Goal: Information Seeking & Learning: Learn about a topic

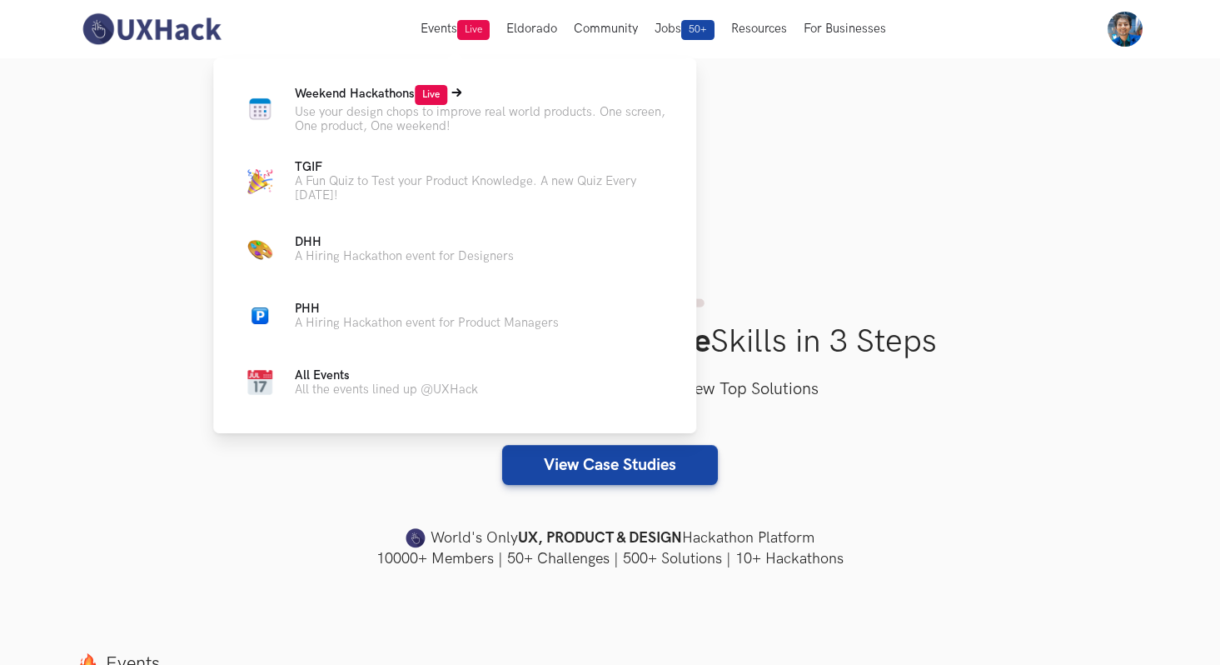
click at [481, 105] on p "Use your design chops to improve real world products. One screen, One product, …" at bounding box center [482, 119] width 375 height 28
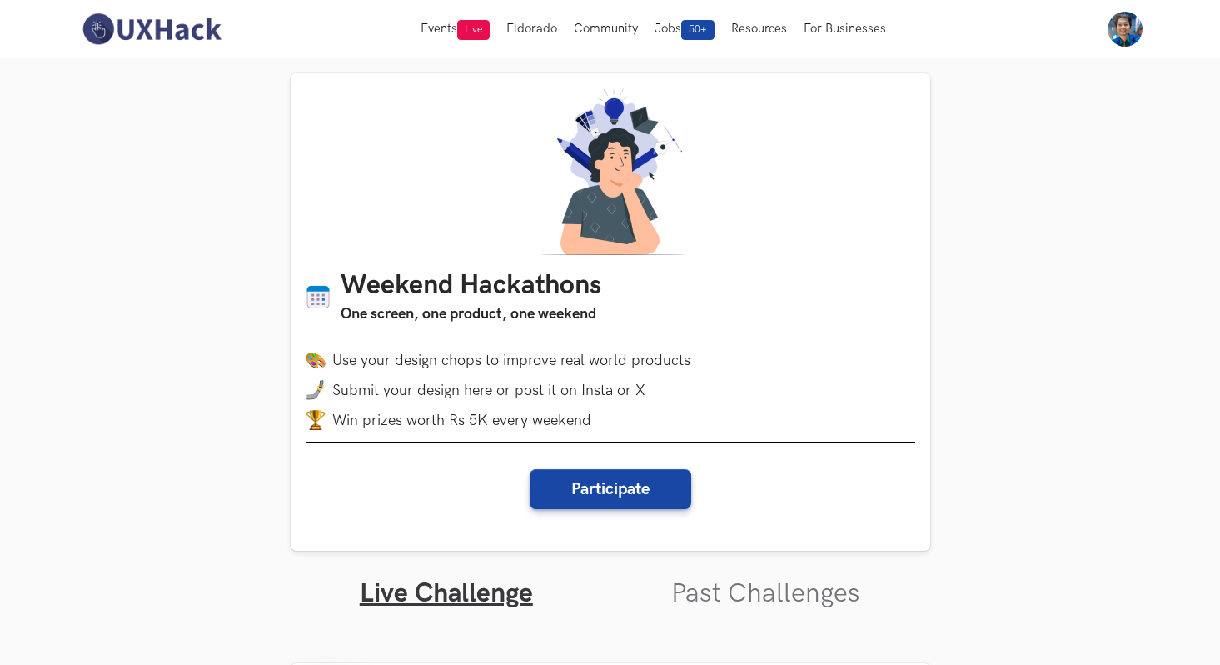
click at [1135, 27] on img at bounding box center [1125, 29] width 35 height 35
click at [1089, 108] on link "My Profile" at bounding box center [1125, 102] width 167 height 37
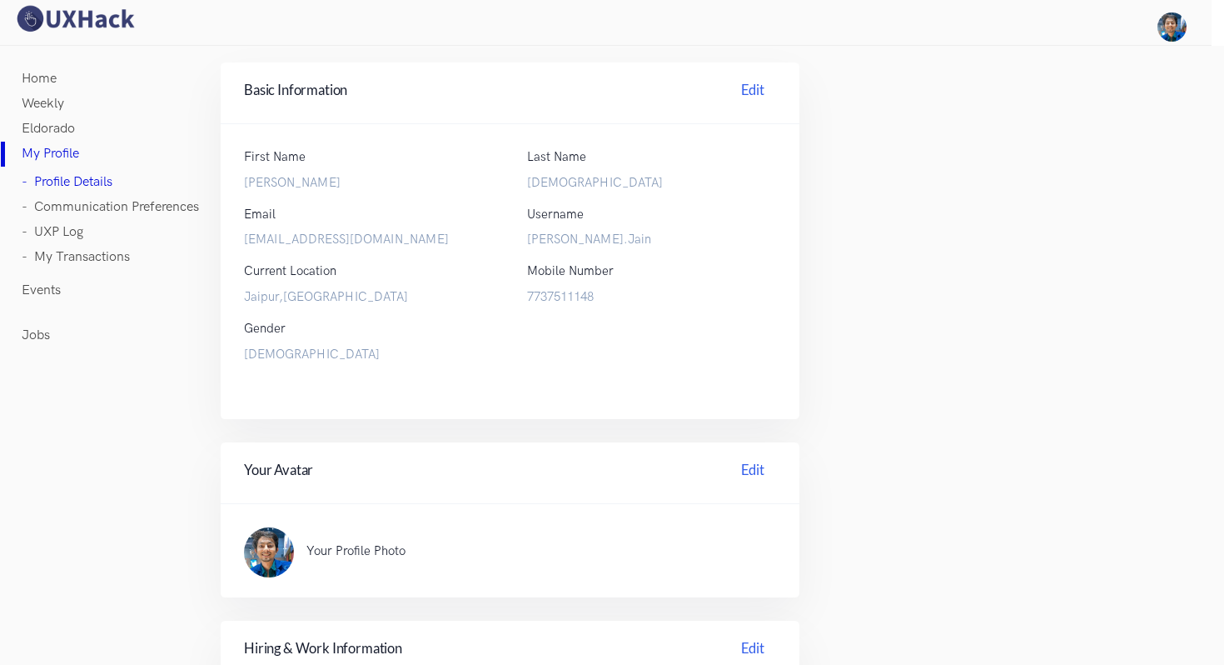
click at [49, 100] on link "Weekly" at bounding box center [43, 104] width 42 height 25
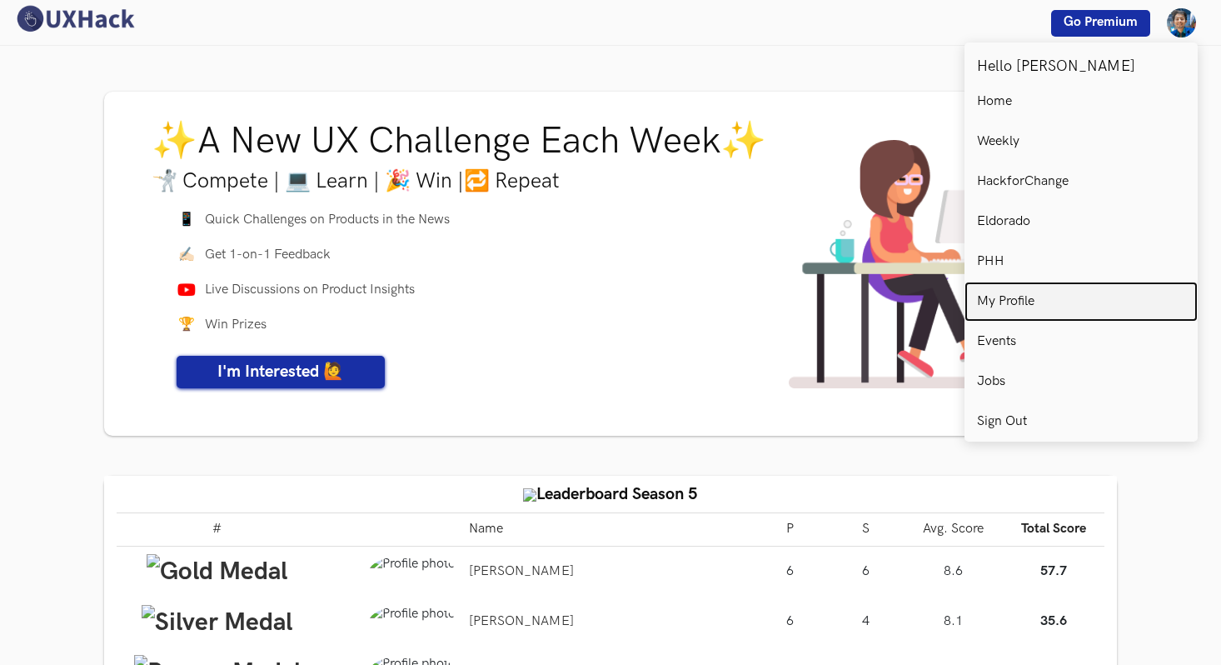
click at [1012, 296] on p "My Profile" at bounding box center [1005, 301] width 57 height 15
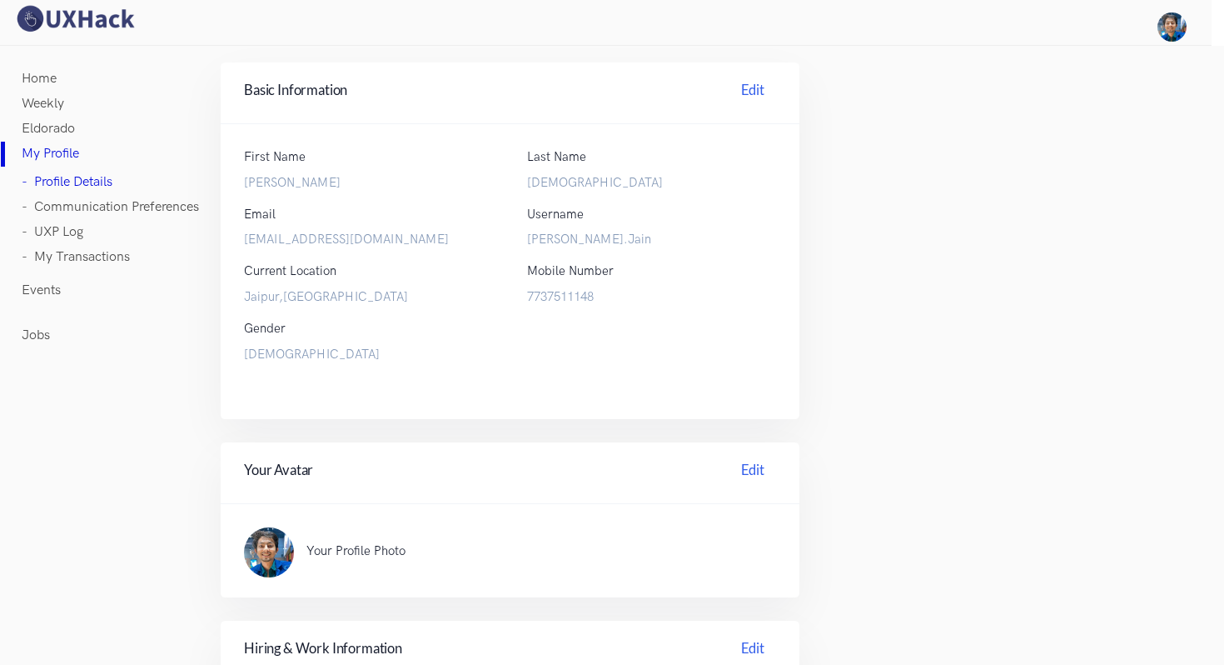
click at [73, 237] on link "- UXP Log" at bounding box center [53, 232] width 62 height 25
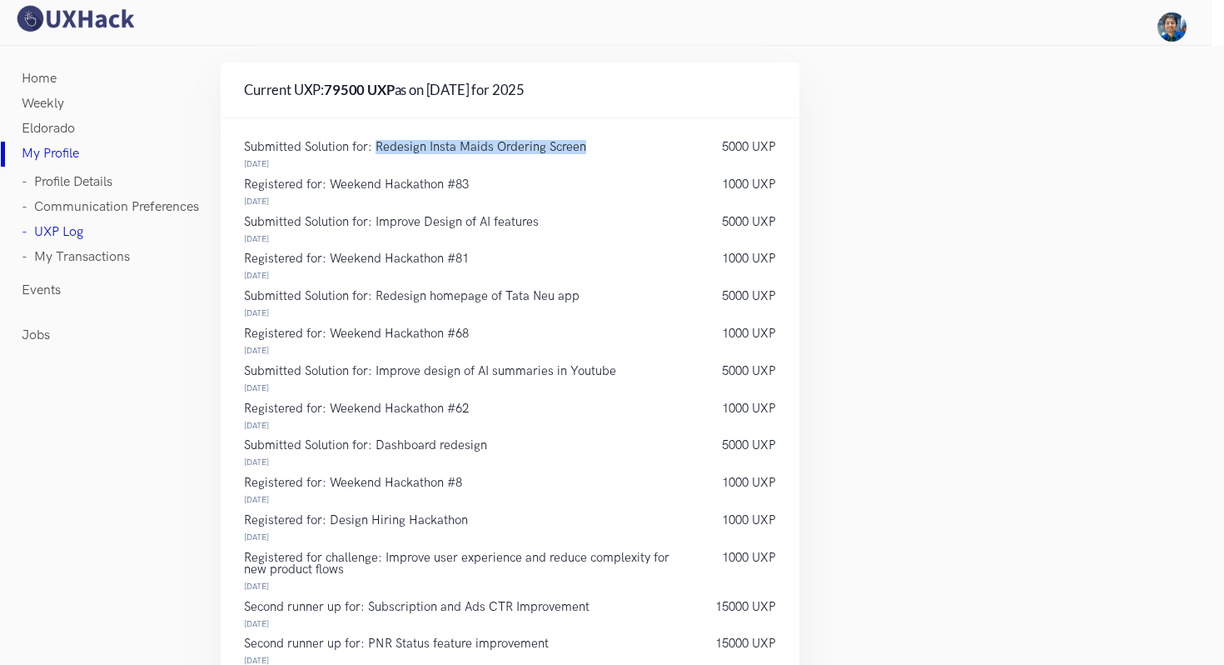
drag, startPoint x: 375, startPoint y: 147, endPoint x: 581, endPoint y: 147, distance: 205.7
click at [581, 147] on p "Submitted Solution for: Redesign Insta Maids Ordering Screen" at bounding box center [466, 148] width 445 height 12
click at [566, 169] on div "Submitted Solution for: Redesign Insta Maids Ordering Screen 14 Sep 2025" at bounding box center [466, 158] width 478 height 32
drag, startPoint x: 385, startPoint y: 147, endPoint x: 571, endPoint y: 147, distance: 186.6
click at [571, 147] on p "Submitted Solution for: Redesign Insta Maids Ordering Screen" at bounding box center [466, 148] width 445 height 12
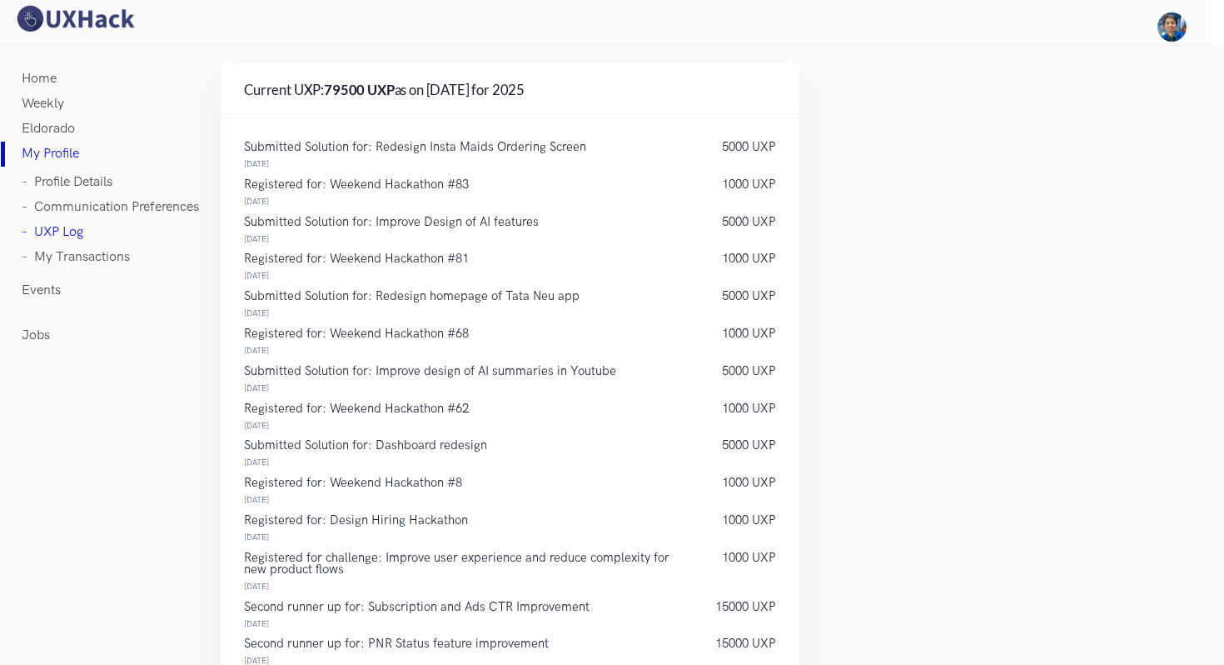
click at [494, 183] on p "Registered for: Weekend Hackathon #83" at bounding box center [466, 185] width 445 height 12
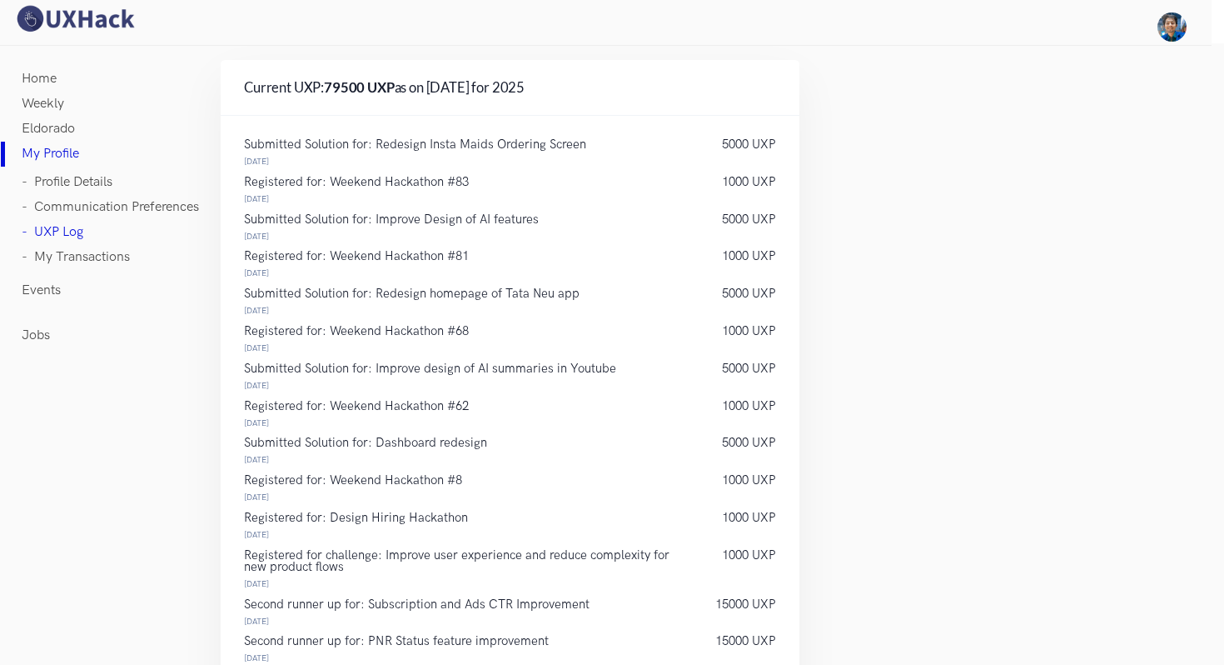
click at [378, 214] on p "Submitted Solution for: Improve Design of AI features" at bounding box center [466, 220] width 445 height 12
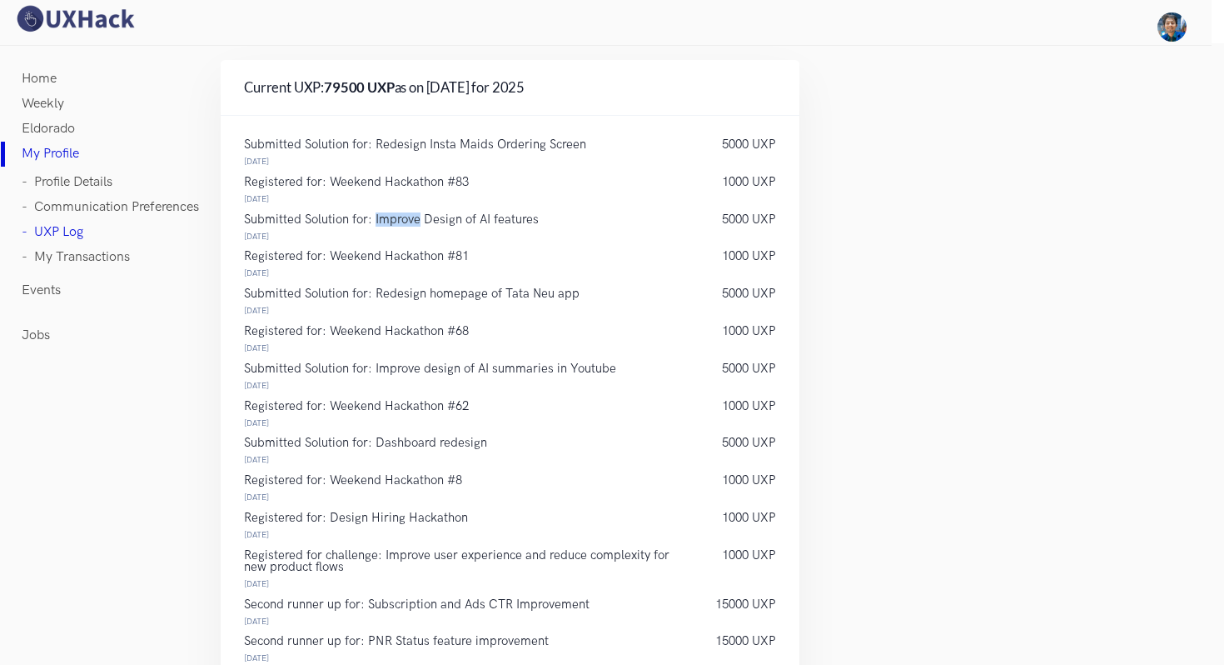
click at [378, 214] on p "Submitted Solution for: Improve Design of AI features" at bounding box center [466, 220] width 445 height 12
click at [41, 80] on link "Home" at bounding box center [39, 79] width 35 height 25
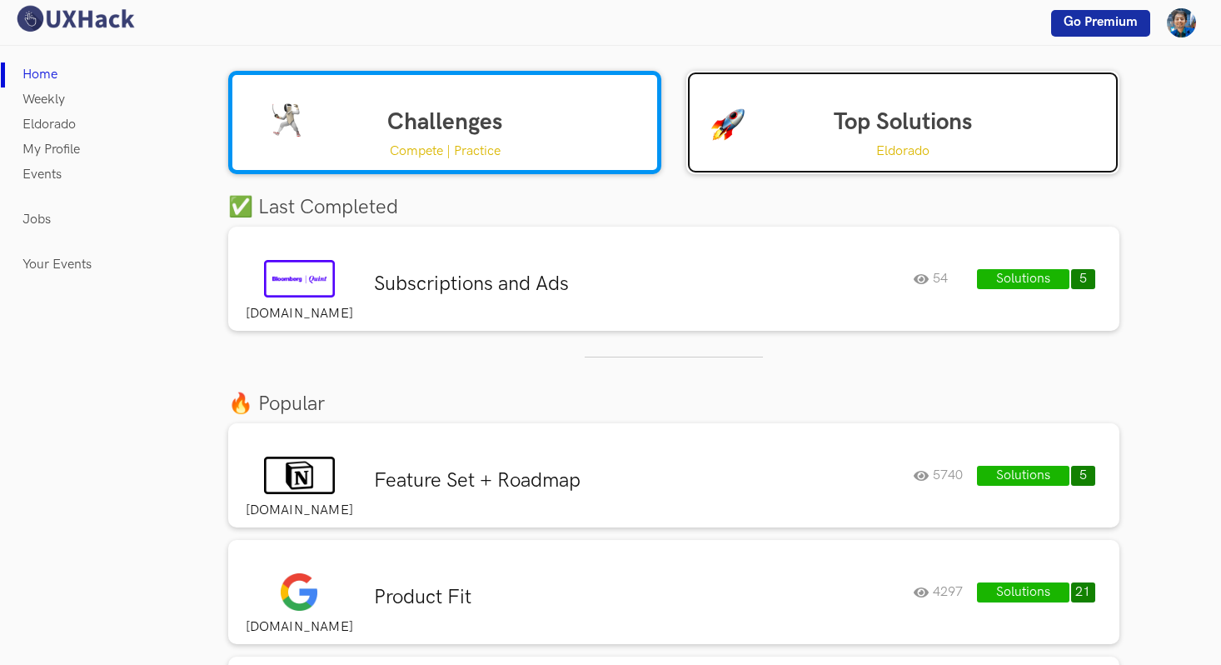
click at [988, 152] on link "Top Solutions Eldorado" at bounding box center [902, 122] width 433 height 103
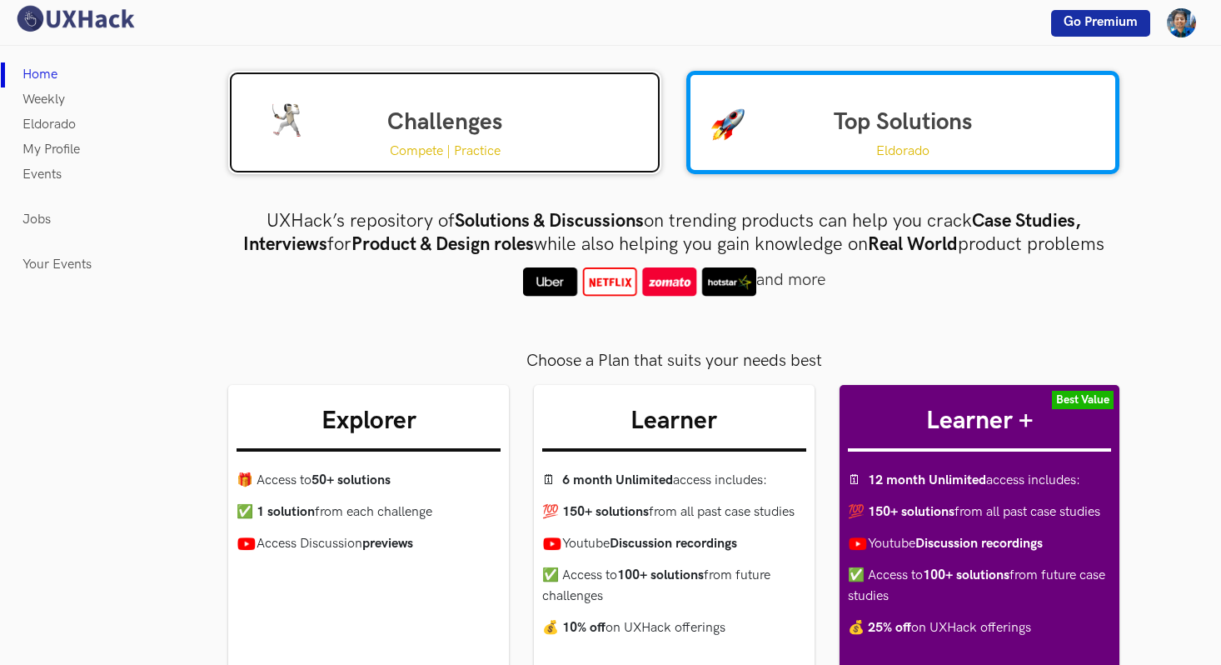
click at [483, 142] on p "Compete | Practice" at bounding box center [445, 151] width 111 height 21
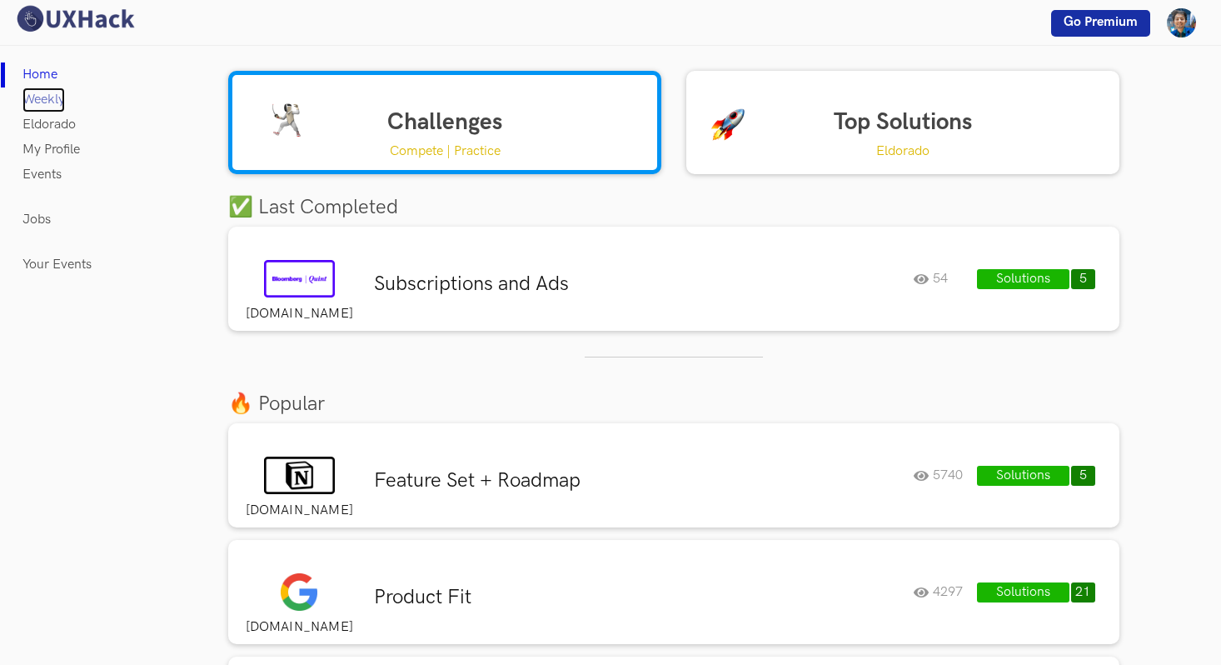
click at [57, 96] on link "Weekly" at bounding box center [43, 99] width 42 height 25
click at [122, 22] on img at bounding box center [74, 18] width 125 height 29
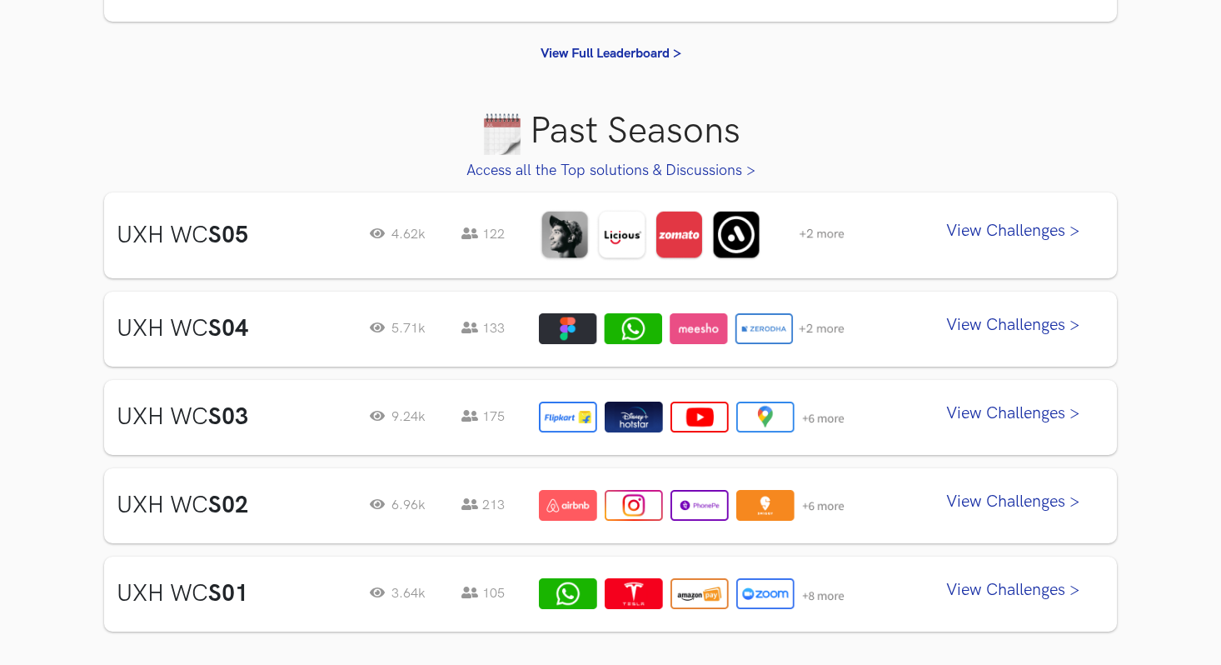
scroll to position [701, 0]
click at [980, 232] on link "View Challenges >" at bounding box center [1012, 234] width 183 height 42
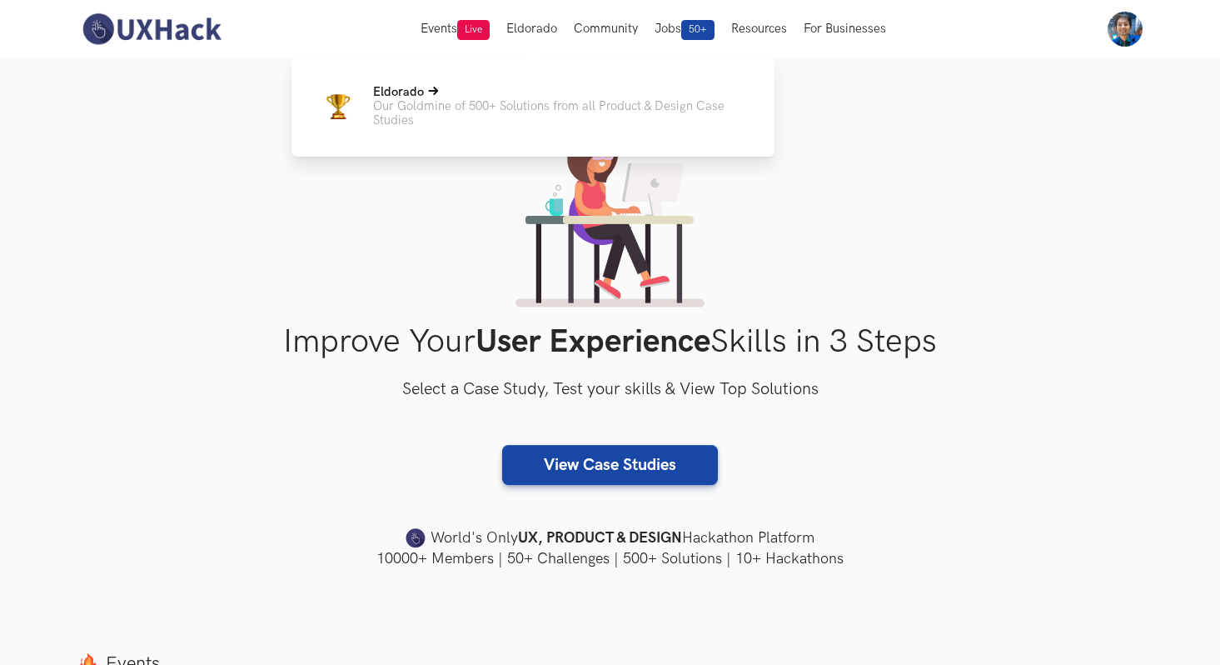
click at [515, 102] on p "Our Goldmine of 500+ Solutions from all Product & Design Case Studies" at bounding box center [560, 113] width 375 height 28
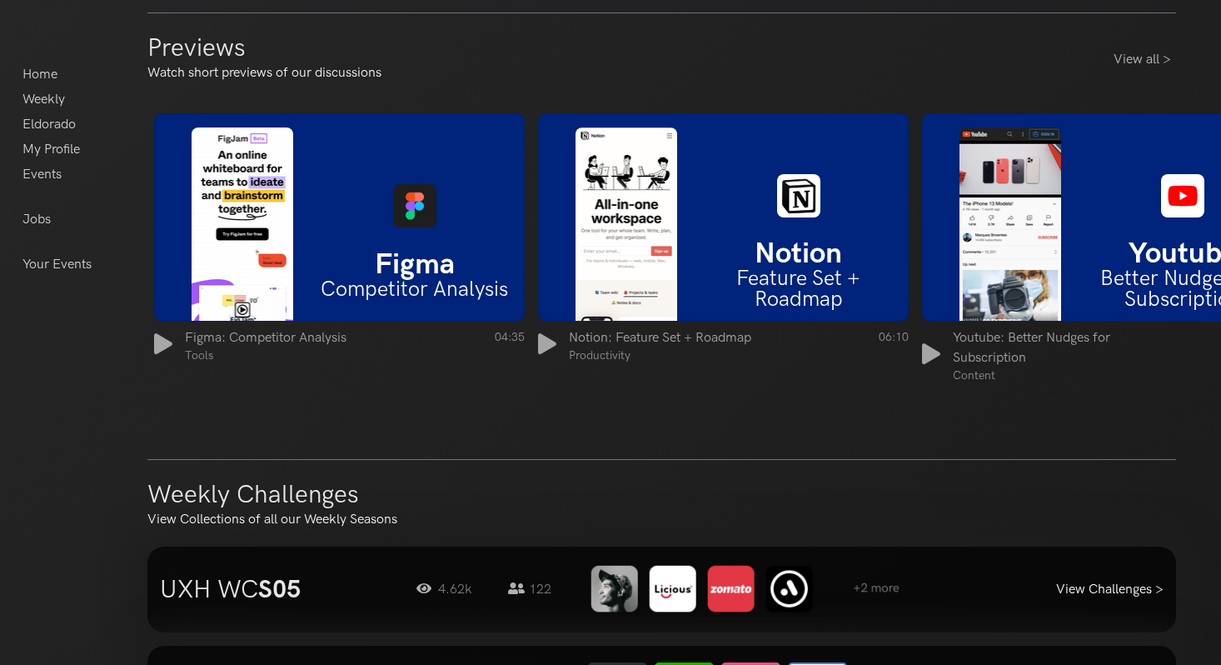
scroll to position [1184, 0]
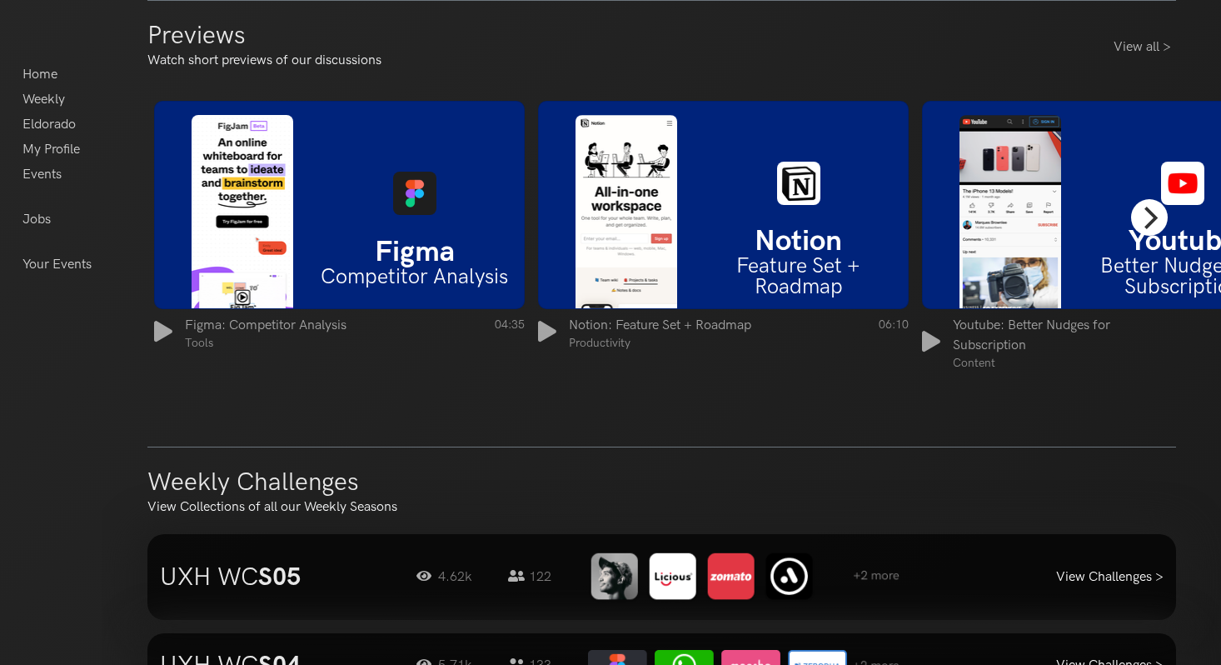
click at [1148, 222] on icon "Next" at bounding box center [1149, 218] width 22 height 22
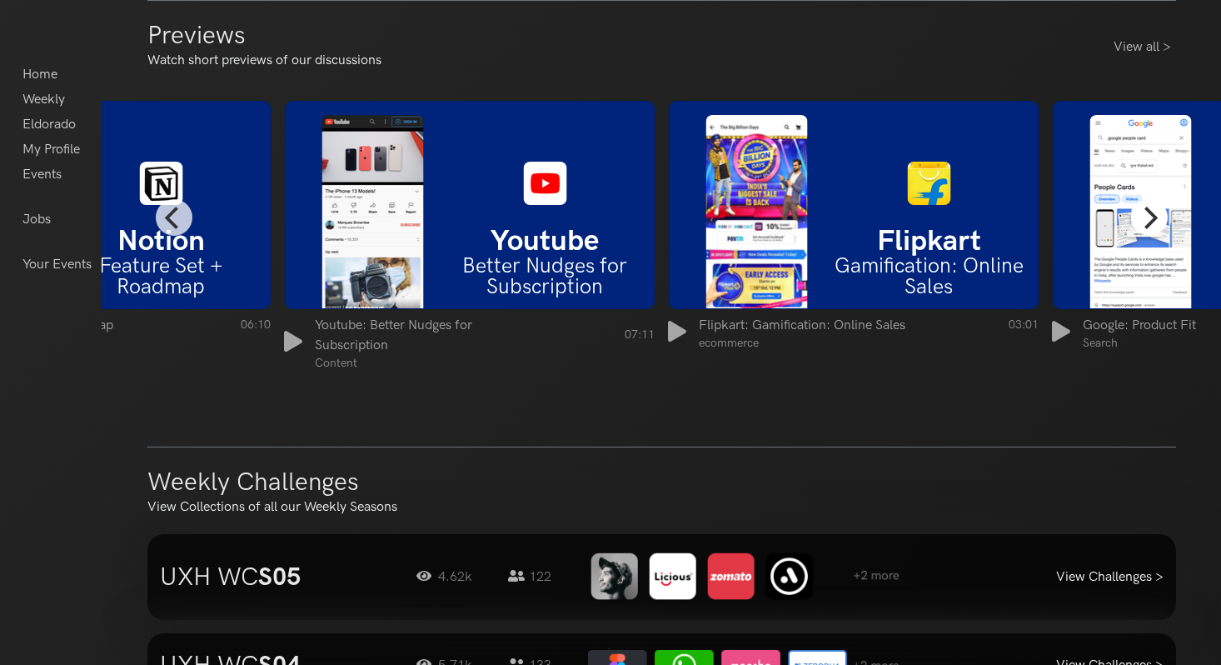
click at [1148, 222] on icon "Next" at bounding box center [1149, 218] width 22 height 22
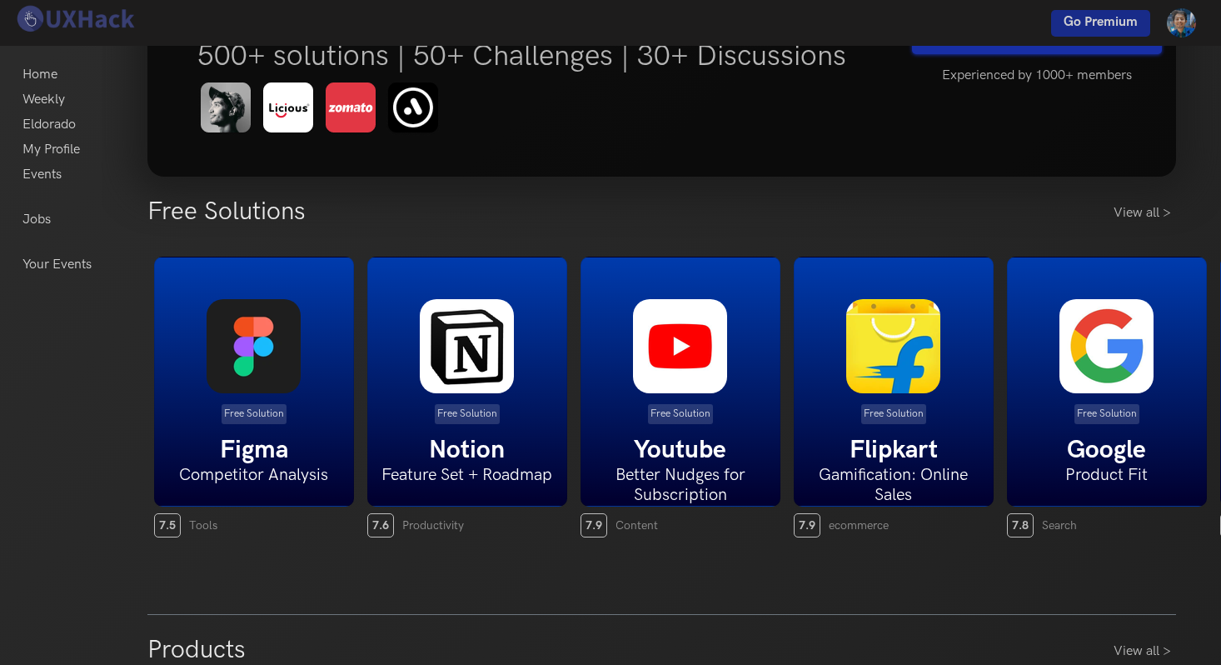
scroll to position [174, 0]
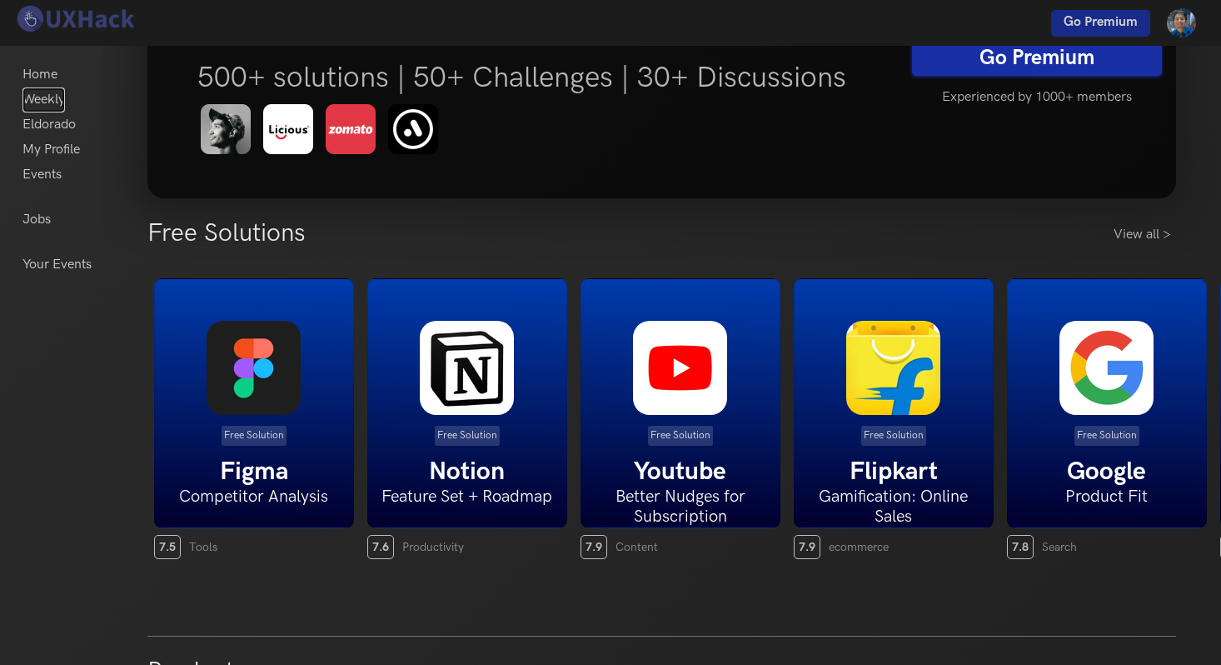
click at [41, 99] on link "Weekly" at bounding box center [43, 99] width 42 height 25
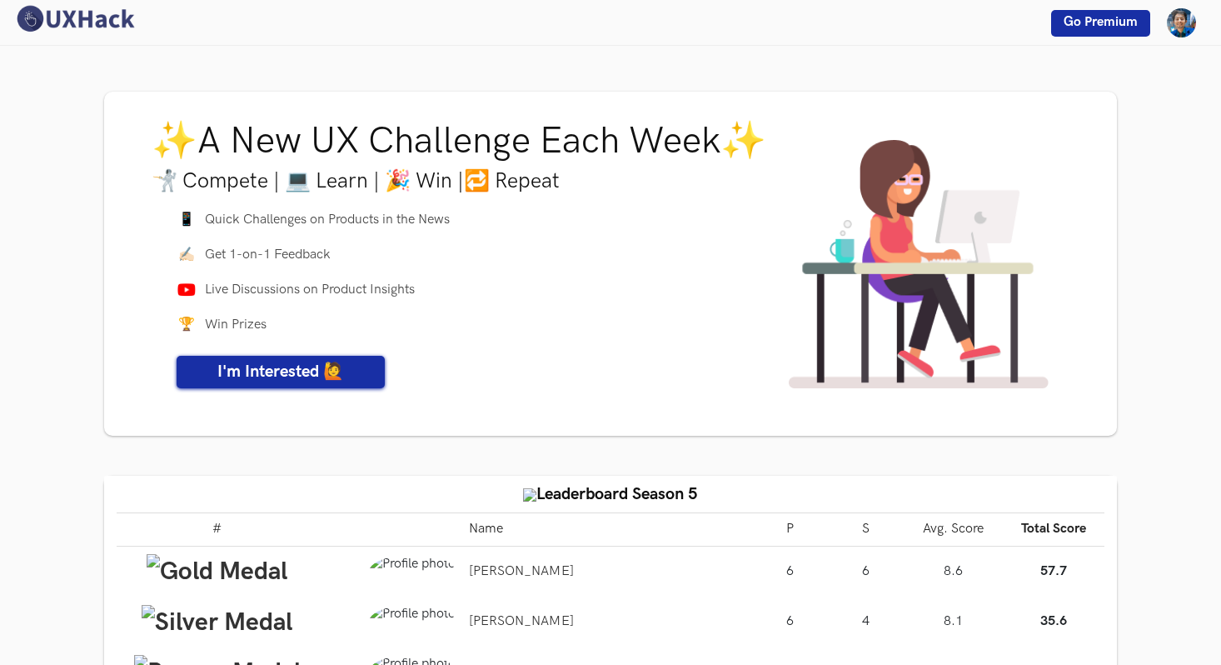
click at [139, 20] on div "Go Premium Hello [PERSON_NAME] Hello [PERSON_NAME] Home Weekly HackforChange El…" at bounding box center [610, 23] width 1221 height 46
click at [129, 20] on img at bounding box center [74, 18] width 125 height 29
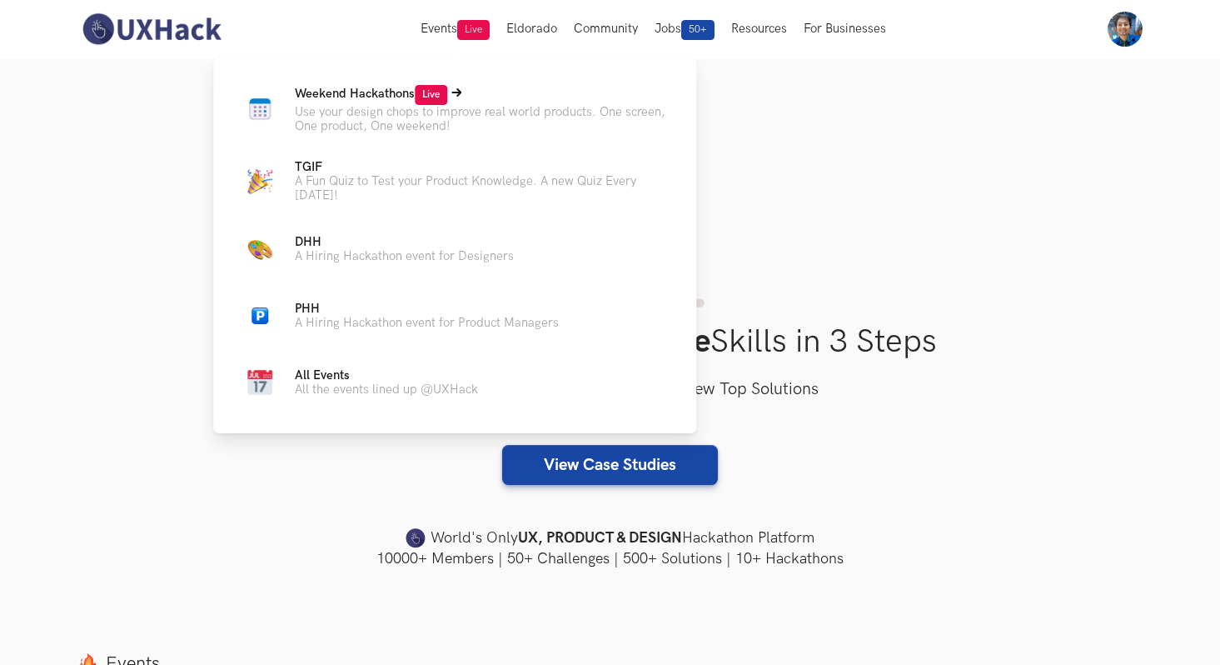
click at [368, 89] on span "Weekend Hackathons Live" at bounding box center [371, 94] width 152 height 14
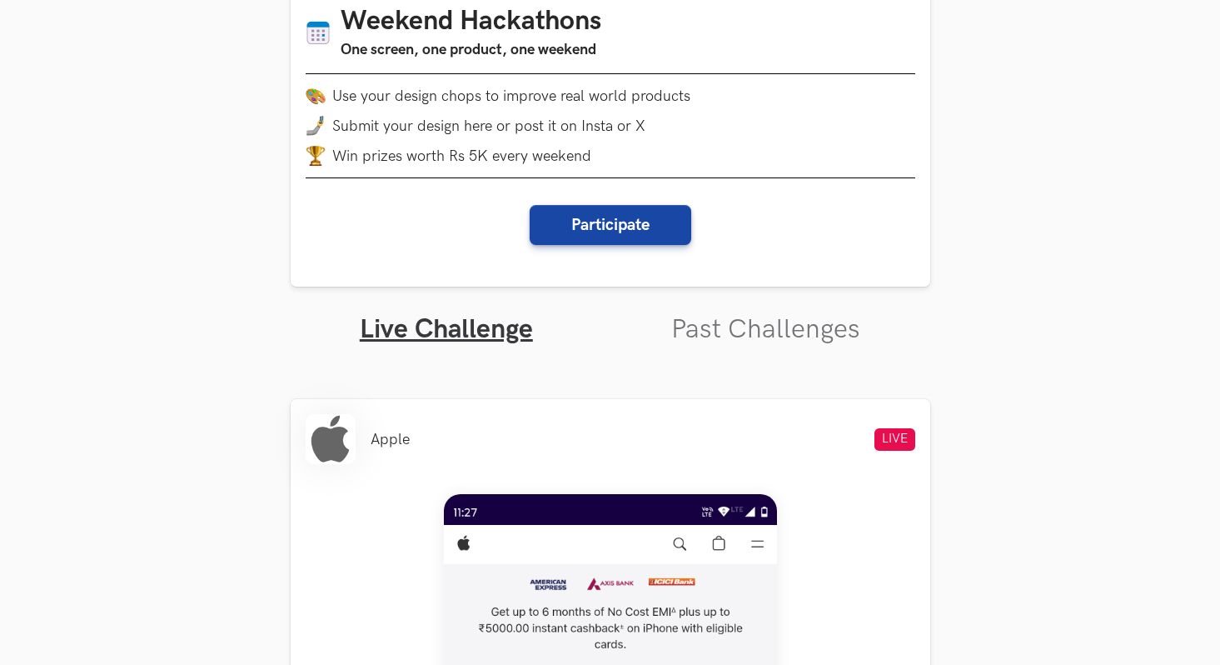
scroll to position [279, 0]
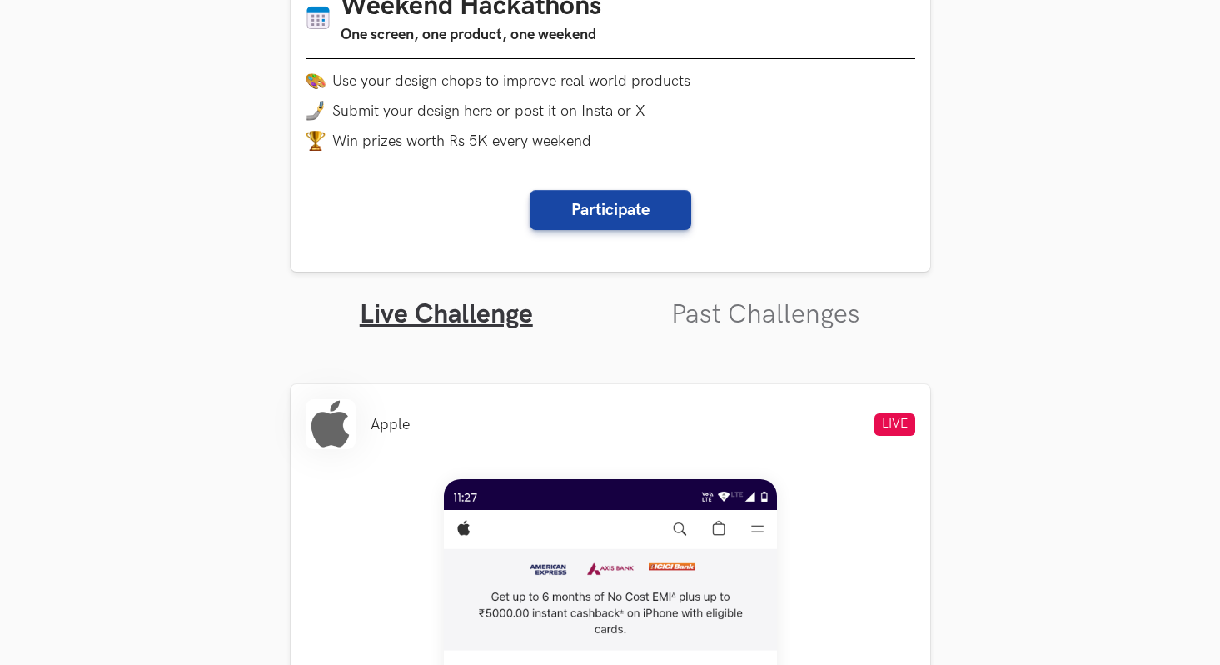
click at [716, 292] on ul "Live Challenge Past Challenges" at bounding box center [611, 301] width 640 height 59
click at [717, 306] on link "Past Challenges" at bounding box center [765, 314] width 189 height 32
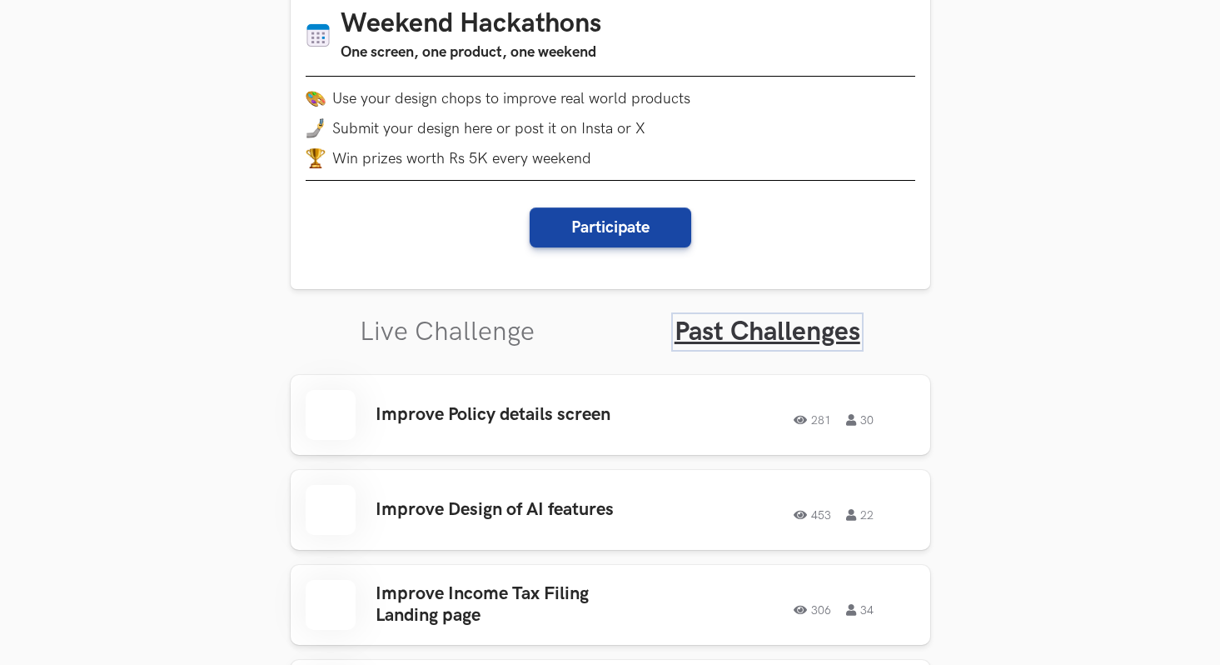
scroll to position [491, 0]
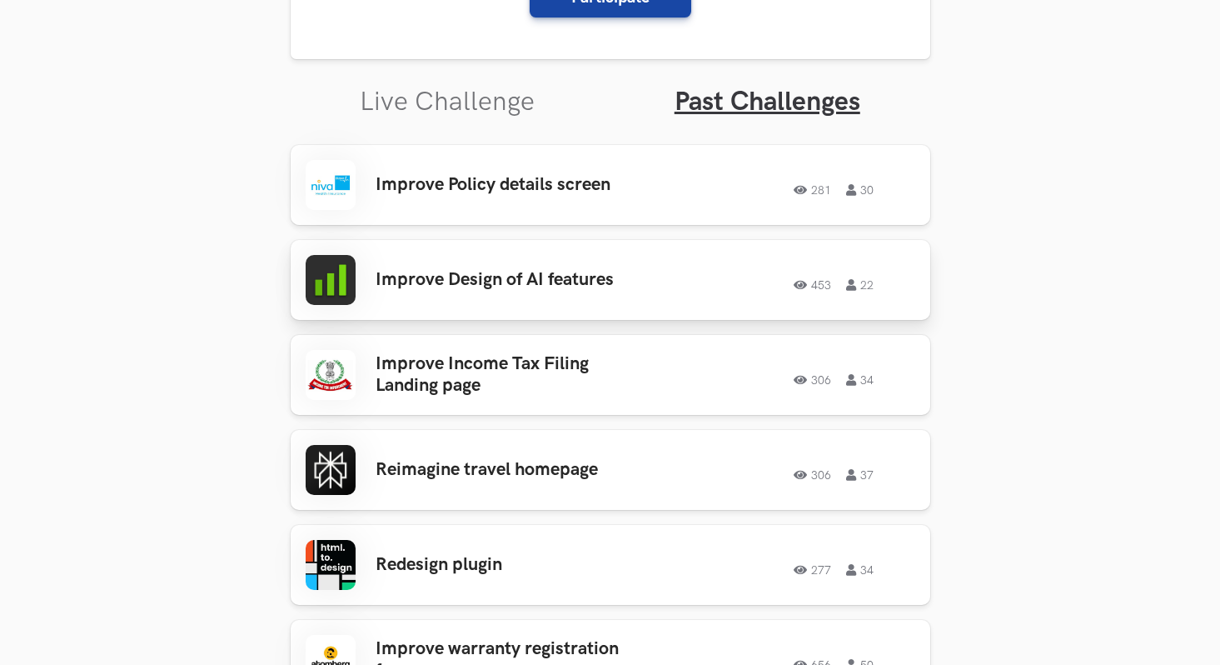
click at [482, 282] on h3 "Improve Design of AI features" at bounding box center [506, 280] width 260 height 22
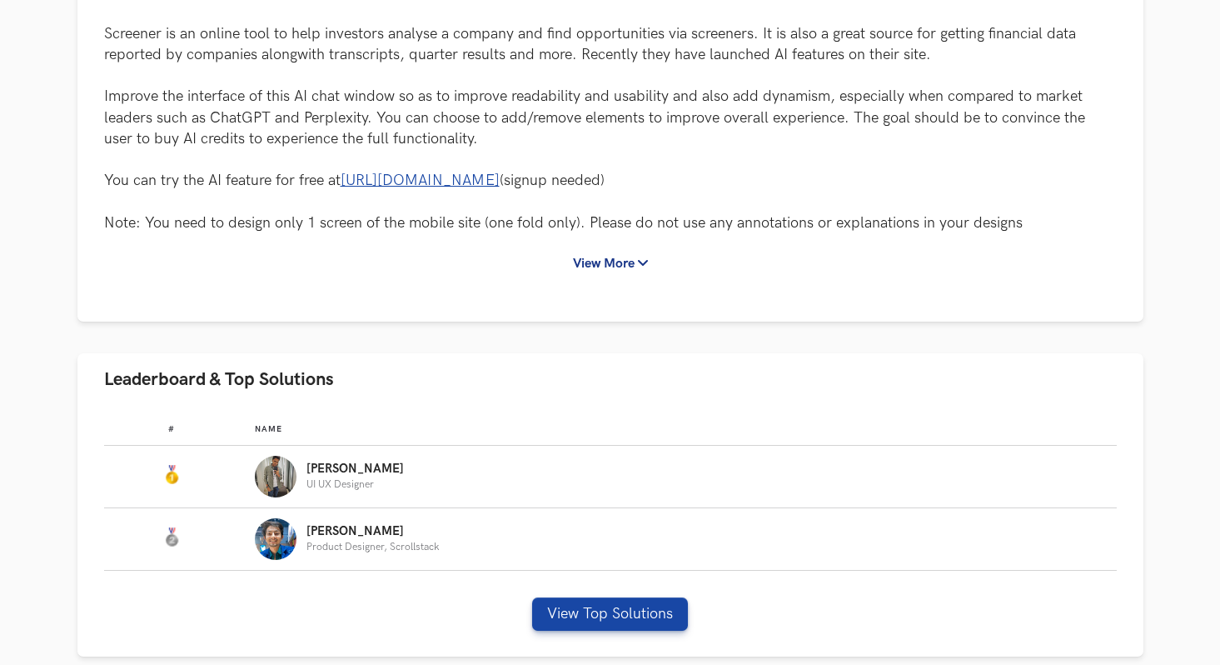
scroll to position [359, 0]
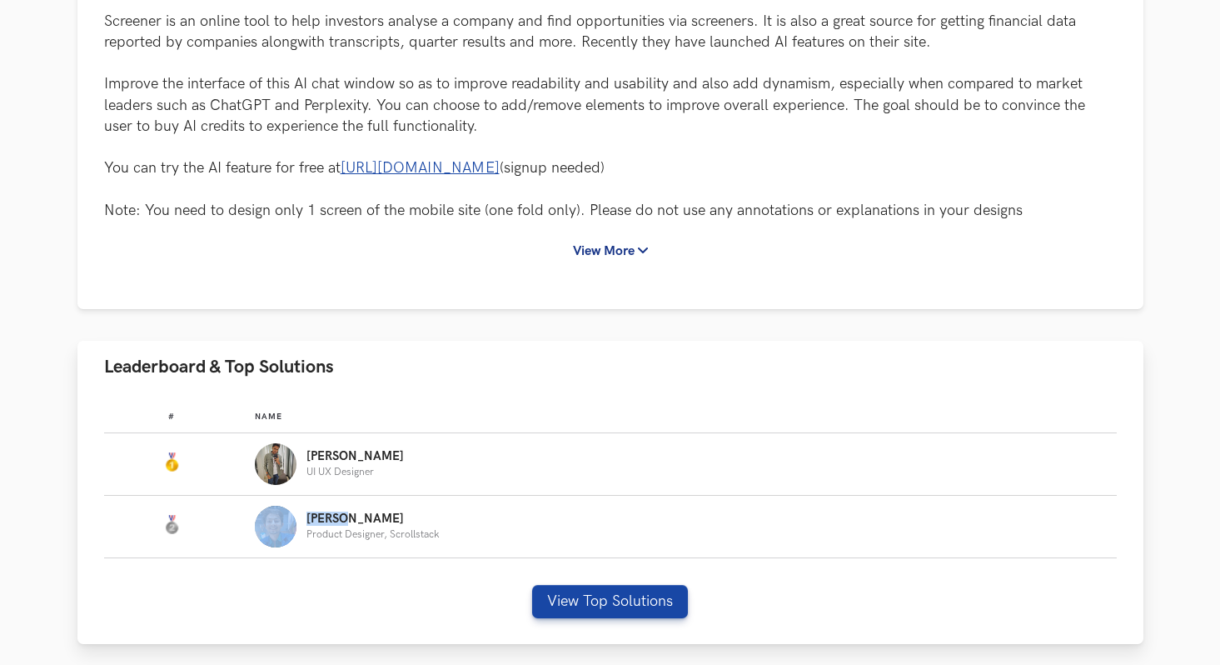
drag, startPoint x: 340, startPoint y: 517, endPoint x: 295, endPoint y: 507, distance: 46.1
click at [295, 507] on div "[PERSON_NAME] Product Designer, Scrollstack" at bounding box center [678, 527] width 846 height 42
click at [354, 455] on p "[PERSON_NAME]" at bounding box center [355, 456] width 97 height 13
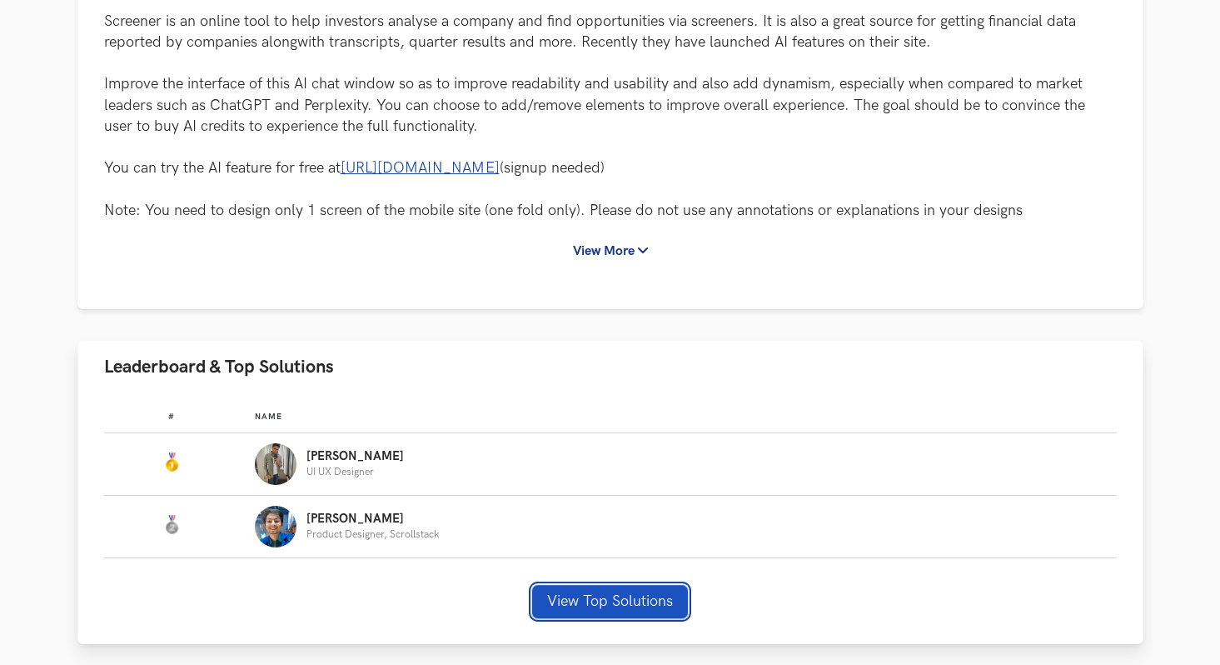
click at [592, 612] on button "View Top Solutions" at bounding box center [610, 601] width 156 height 33
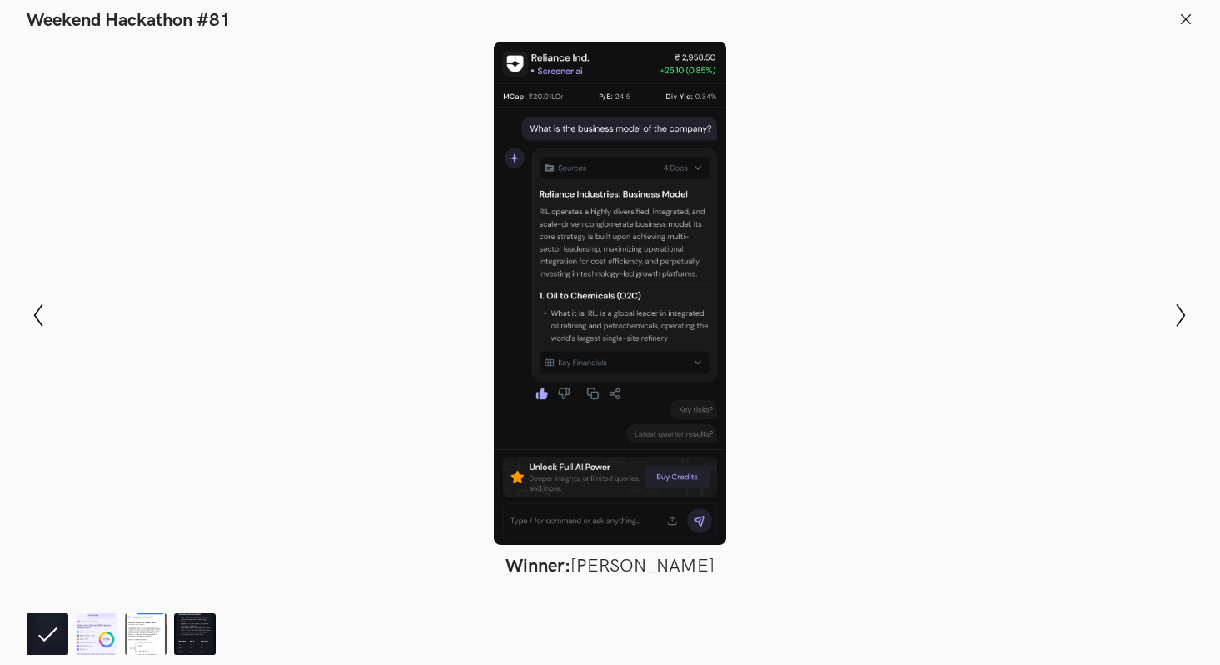
click at [1184, 24] on icon at bounding box center [1186, 19] width 15 height 15
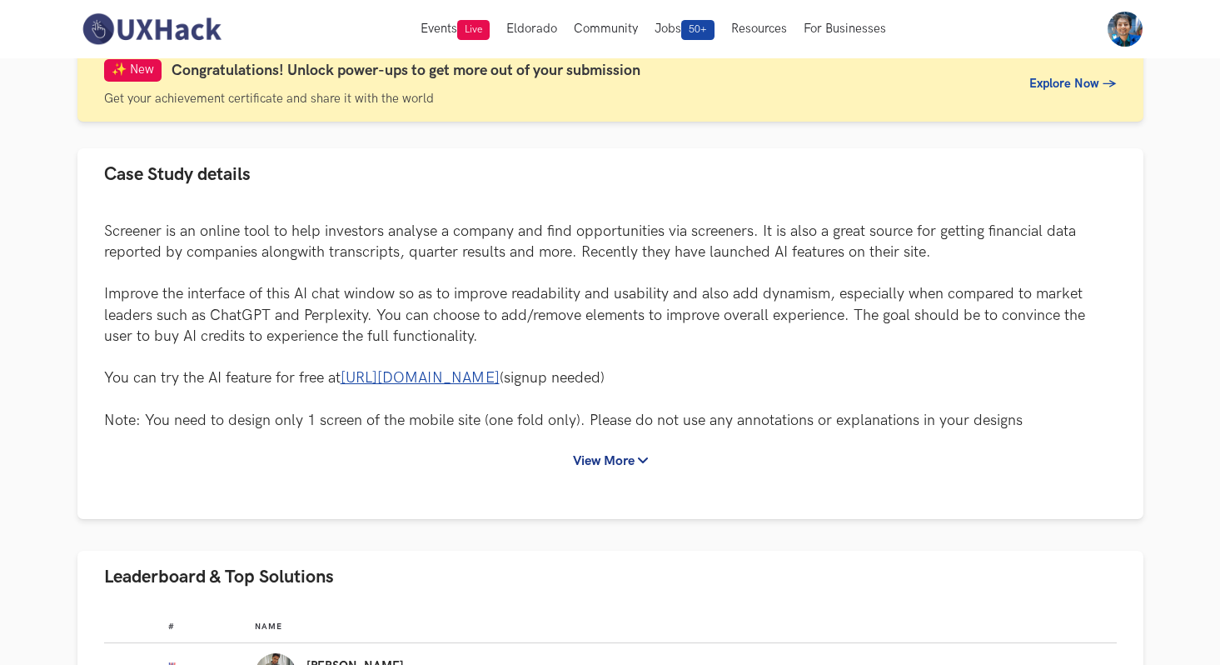
scroll to position [0, 0]
